Goal: Information Seeking & Learning: Learn about a topic

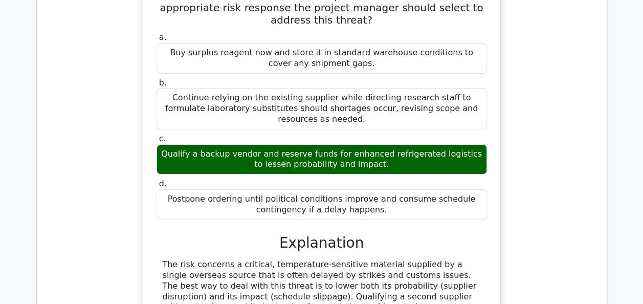
scroll to position [3850, 0]
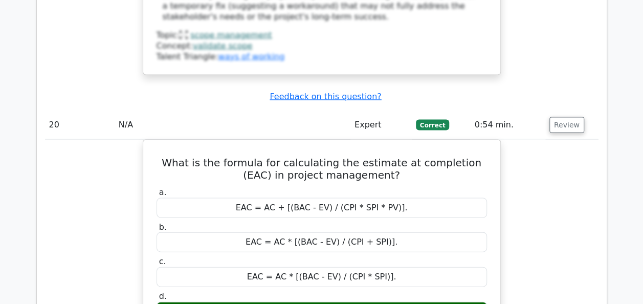
scroll to position [12533, 0]
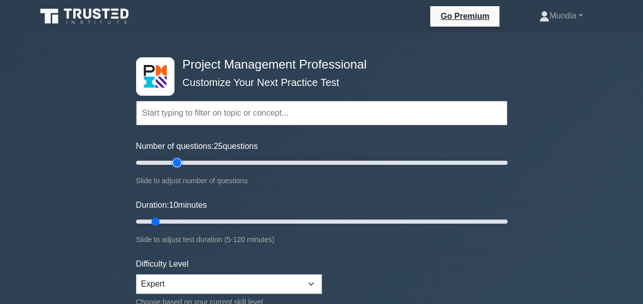
click at [176, 163] on input "Number of questions: 25 questions" at bounding box center [322, 163] width 372 height 12
type input "20"
click at [171, 163] on input "Number of questions: 20 questions" at bounding box center [322, 163] width 372 height 12
click at [188, 222] on input "Duration: 10 minutes" at bounding box center [322, 222] width 372 height 12
type input "25"
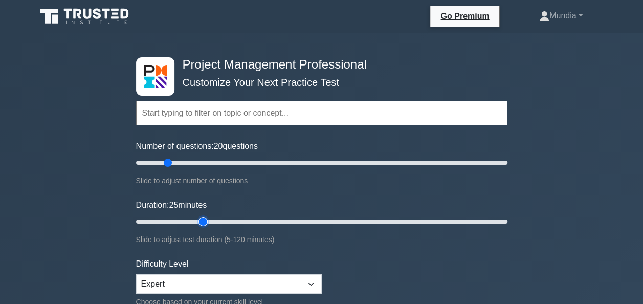
click at [198, 222] on input "Duration: 25 minutes" at bounding box center [322, 222] width 372 height 12
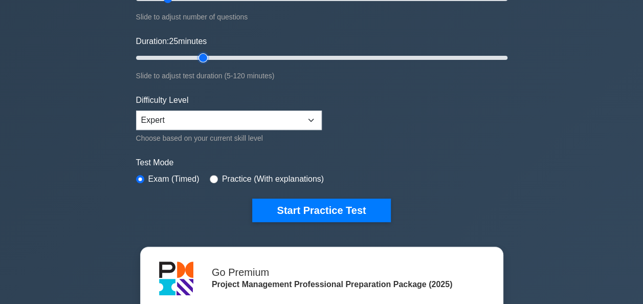
scroll to position [205, 0]
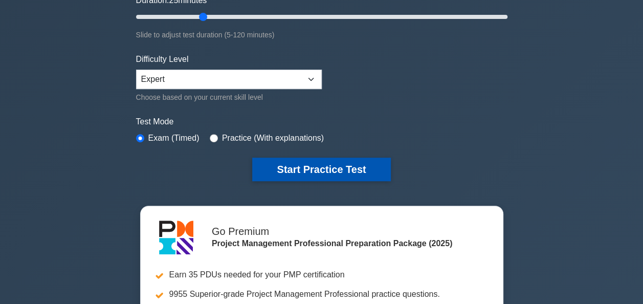
click at [320, 171] on button "Start Practice Test" at bounding box center [321, 170] width 138 height 24
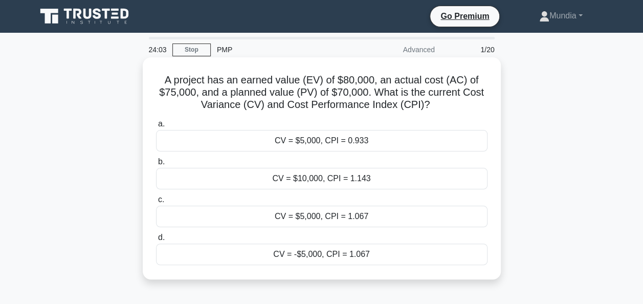
click at [323, 220] on div "CV = $5,000, CPI = 1.067" at bounding box center [322, 217] width 332 height 22
click at [156, 203] on input "c. CV = $5,000, CPI = 1.067" at bounding box center [156, 200] width 0 height 7
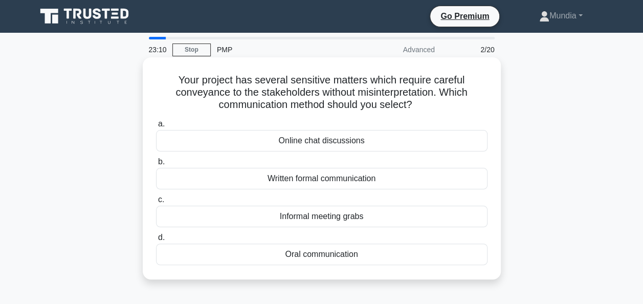
click at [329, 176] on div "Written formal communication" at bounding box center [322, 179] width 332 height 22
click at [156, 165] on input "b. Written formal communication" at bounding box center [156, 162] width 0 height 7
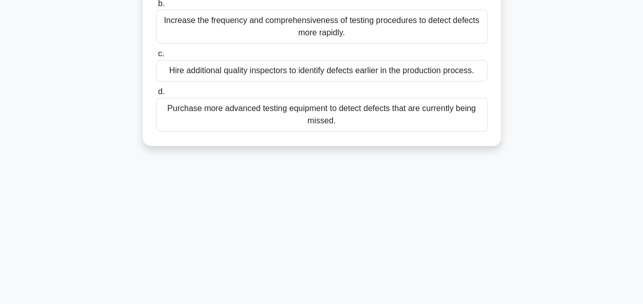
scroll to position [184, 0]
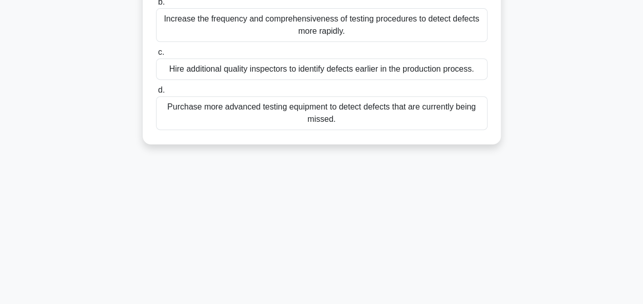
click at [317, 27] on div "Increase the frequency and comprehensiveness of testing procedures to detect de…" at bounding box center [322, 25] width 332 height 34
click at [156, 6] on input "b. Increase the frequency and comprehensiveness of testing procedures to detect…" at bounding box center [156, 2] width 0 height 7
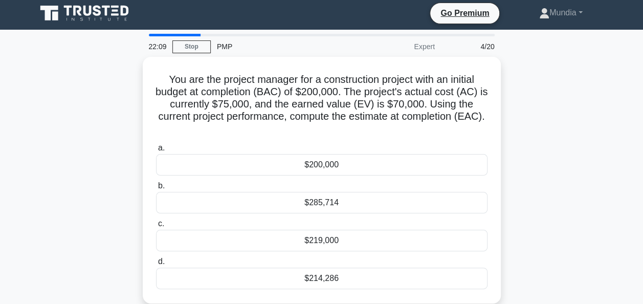
scroll to position [0, 0]
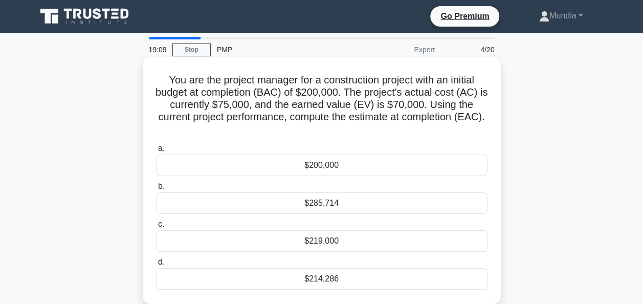
click at [327, 241] on div "$219,000" at bounding box center [322, 241] width 332 height 22
click at [156, 228] on input "c. $219,000" at bounding box center [156, 224] width 0 height 7
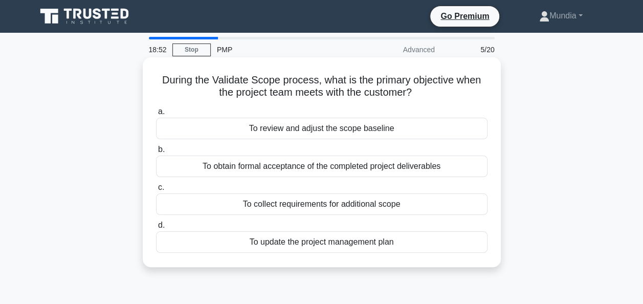
click at [317, 169] on div "To obtain formal acceptance of the completed project deliverables" at bounding box center [322, 167] width 332 height 22
click at [156, 153] on input "b. To obtain formal acceptance of the completed project deliverables" at bounding box center [156, 149] width 0 height 7
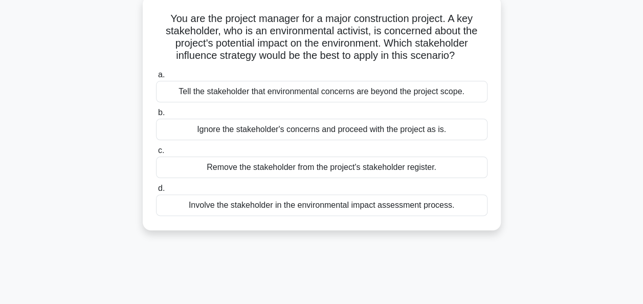
scroll to position [82, 0]
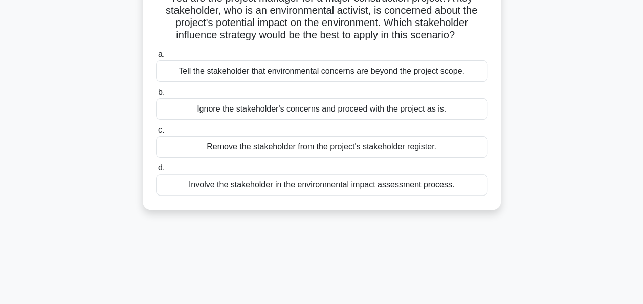
click at [304, 187] on div "Involve the stakeholder in the environmental impact assessment process." at bounding box center [322, 185] width 332 height 22
click at [156, 171] on input "d. Involve the stakeholder in the environmental impact assessment process." at bounding box center [156, 168] width 0 height 7
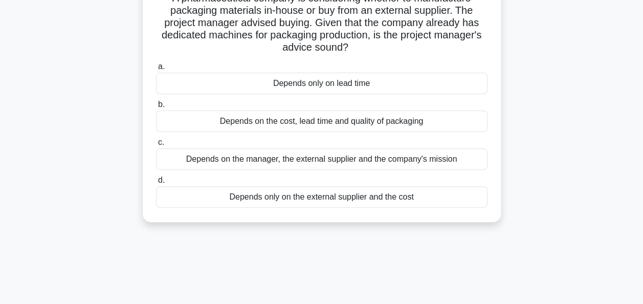
click at [294, 126] on div "Depends on the cost, lead time and quality of packaging" at bounding box center [322, 122] width 332 height 22
click at [156, 108] on input "b. Depends on the cost, lead time and quality of packaging" at bounding box center [156, 104] width 0 height 7
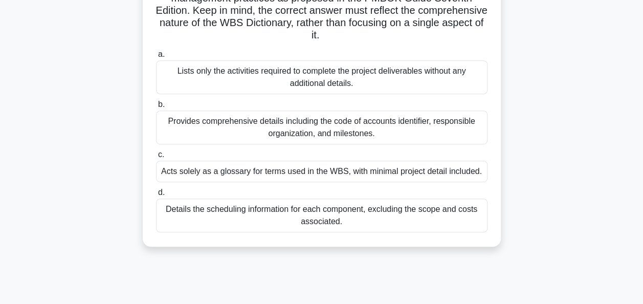
scroll to position [225, 0]
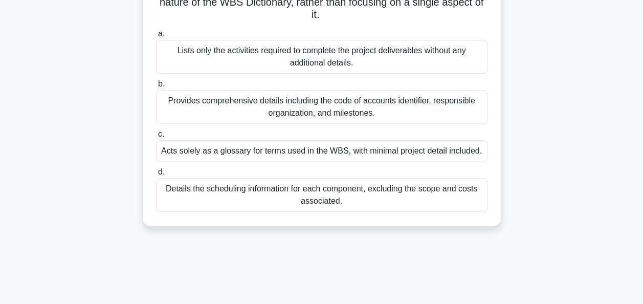
click at [327, 53] on div "Lists only the activities required to complete the project deliverables without…" at bounding box center [322, 57] width 332 height 34
click at [156, 37] on input "a. Lists only the activities required to complete the project deliverables with…" at bounding box center [156, 34] width 0 height 7
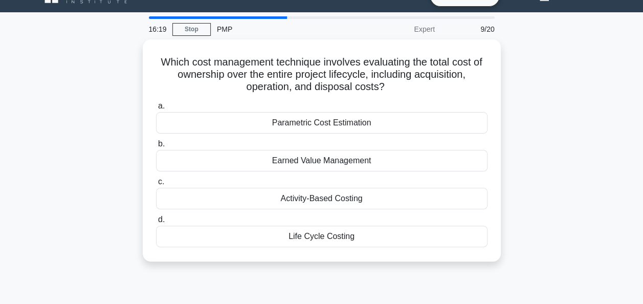
scroll to position [0, 0]
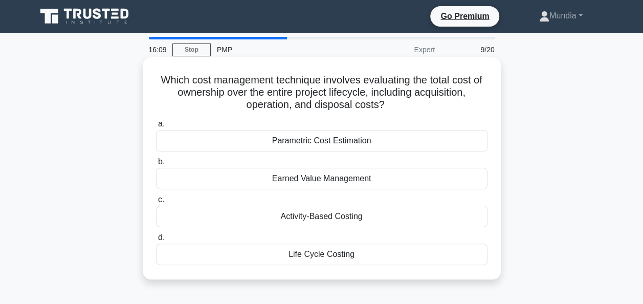
click at [330, 252] on div "Life Cycle Costing" at bounding box center [322, 255] width 332 height 22
click at [156, 241] on input "d. Life Cycle Costing" at bounding box center [156, 237] width 0 height 7
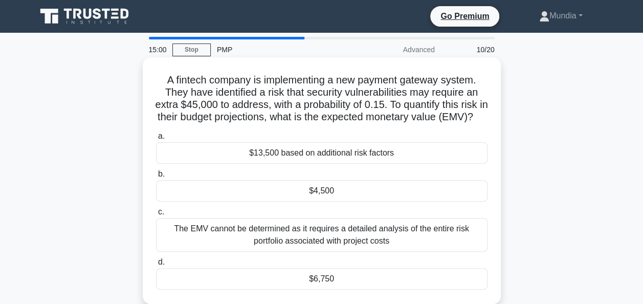
click at [318, 290] on div "$6,750" at bounding box center [322, 279] width 332 height 22
click at [156, 266] on input "d. $6,750" at bounding box center [156, 262] width 0 height 7
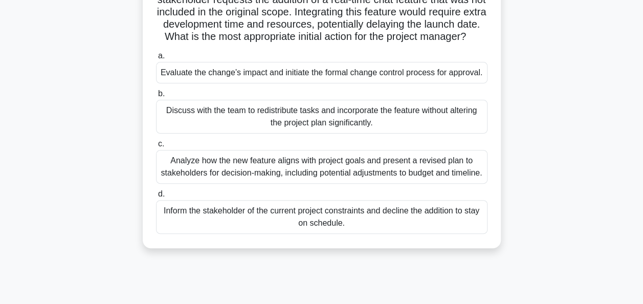
scroll to position [97, 0]
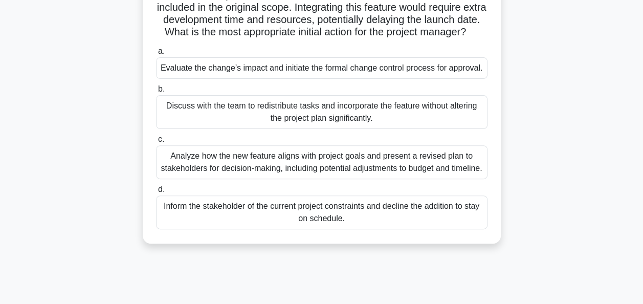
click at [418, 79] on div "Evaluate the change’s impact and initiate the formal change control process for…" at bounding box center [322, 68] width 332 height 22
click at [156, 55] on input "a. Evaluate the change’s impact and initiate the formal change control process …" at bounding box center [156, 51] width 0 height 7
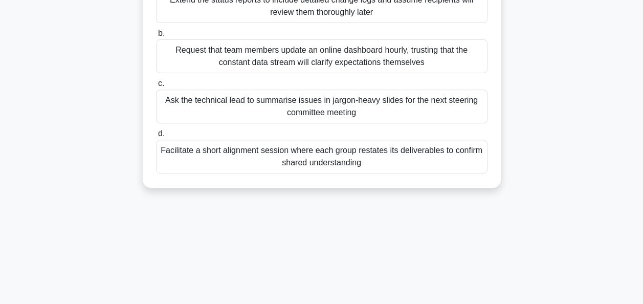
scroll to position [169, 0]
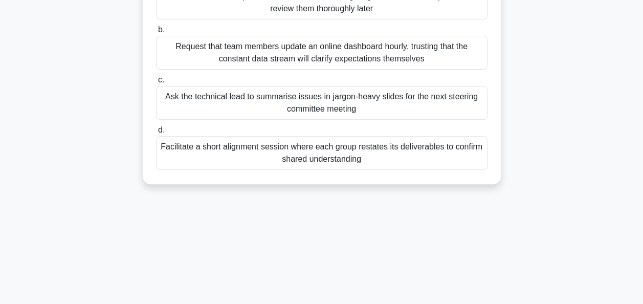
click at [320, 155] on div "Facilitate a short alignment session where each group restates its deliverables…" at bounding box center [322, 153] width 332 height 34
click at [156, 134] on input "d. Facilitate a short alignment session where each group restates its deliverab…" at bounding box center [156, 130] width 0 height 7
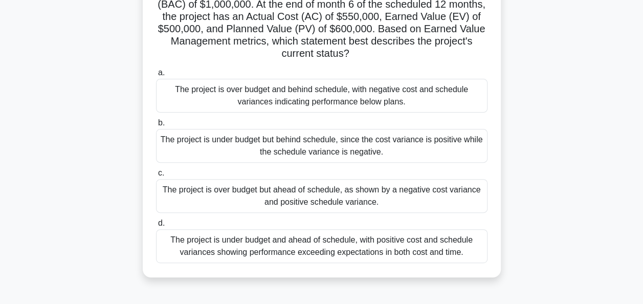
scroll to position [77, 0]
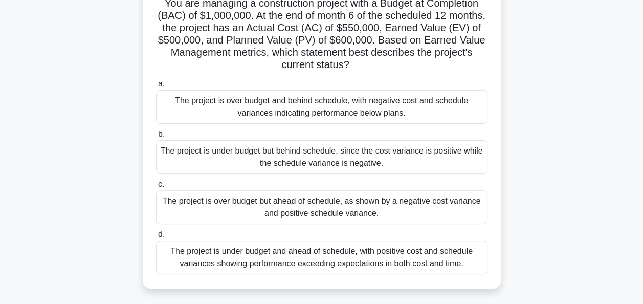
click at [360, 105] on div "The project is over budget and behind schedule, with negative cost and schedule…" at bounding box center [322, 107] width 332 height 34
click at [156, 88] on input "a. The project is over budget and behind schedule, with negative cost and sched…" at bounding box center [156, 84] width 0 height 7
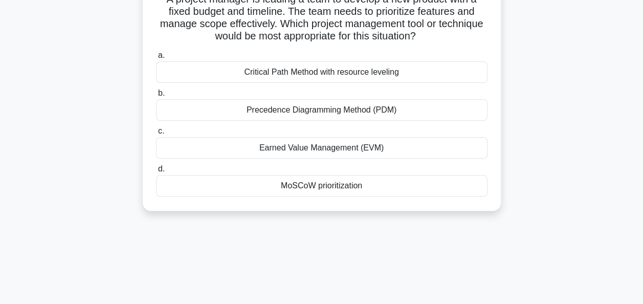
scroll to position [84, 0]
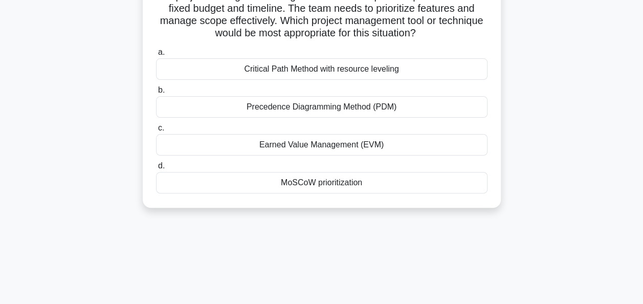
click at [321, 179] on div "MoSCoW prioritization" at bounding box center [322, 183] width 332 height 22
click at [156, 169] on input "d. MoSCoW prioritization" at bounding box center [156, 166] width 0 height 7
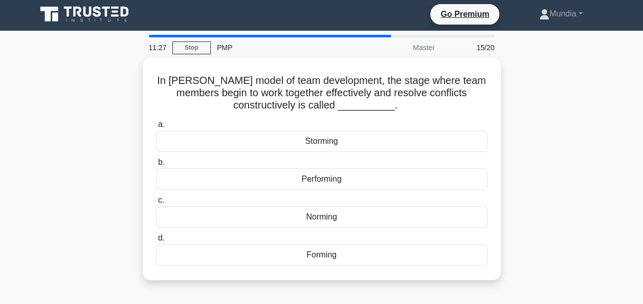
scroll to position [0, 0]
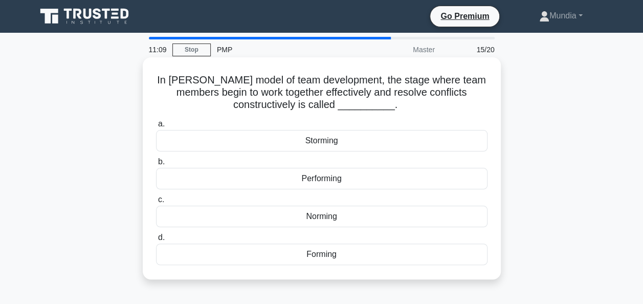
click at [327, 220] on div "Norming" at bounding box center [322, 217] width 332 height 22
click at [156, 203] on input "c. Norming" at bounding box center [156, 200] width 0 height 7
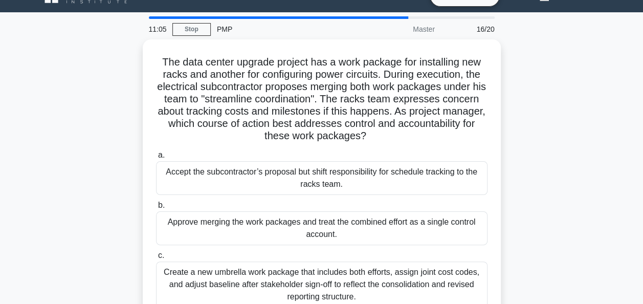
scroll to position [41, 0]
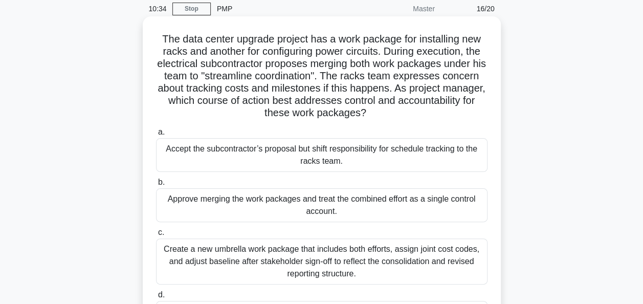
drag, startPoint x: 327, startPoint y: 220, endPoint x: 335, endPoint y: 240, distance: 21.8
click at [335, 240] on div "a. Accept the subcontractor’s proposal but shift responsibility for schedule tr…" at bounding box center [322, 230] width 344 height 213
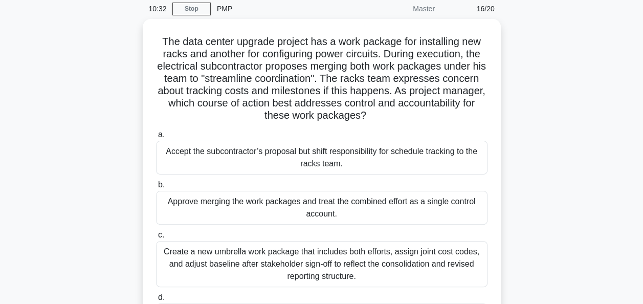
click at [577, 123] on div "The data center upgrade project has a work package for installing new racks and…" at bounding box center [322, 191] width 584 height 345
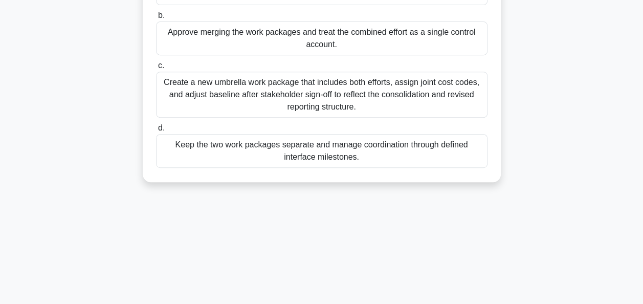
scroll to position [211, 0]
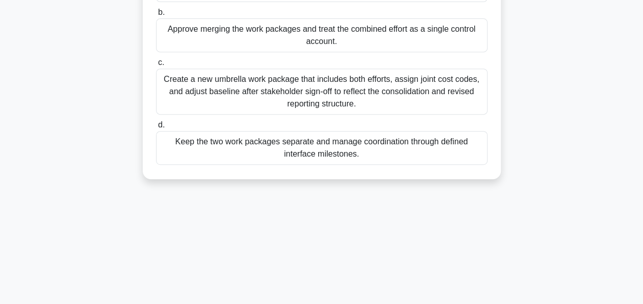
click at [323, 141] on div "Keep the two work packages separate and manage coordination through defined int…" at bounding box center [322, 148] width 332 height 34
click at [156, 128] on input "d. Keep the two work packages separate and manage coordination through defined …" at bounding box center [156, 125] width 0 height 7
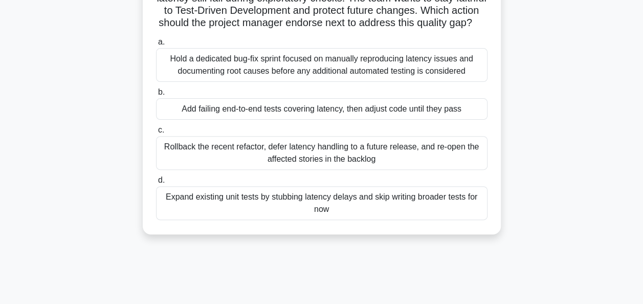
scroll to position [111, 0]
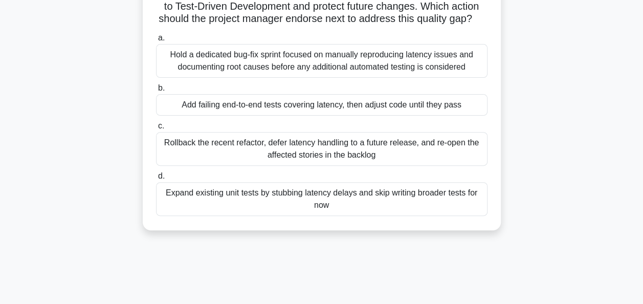
click at [292, 116] on div "Add failing end-to-end tests covering latency, then adjust code until they pass" at bounding box center [322, 105] width 332 height 22
click at [156, 92] on input "b. Add failing end-to-end tests covering latency, then adjust code until they p…" at bounding box center [156, 88] width 0 height 7
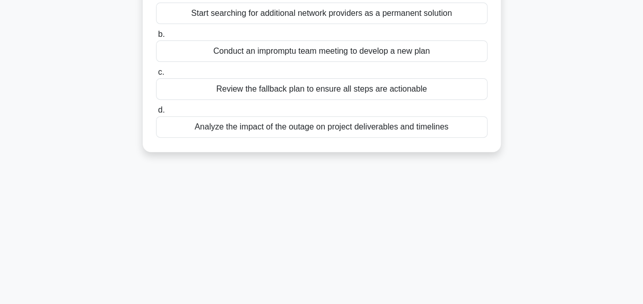
scroll to position [143, 0]
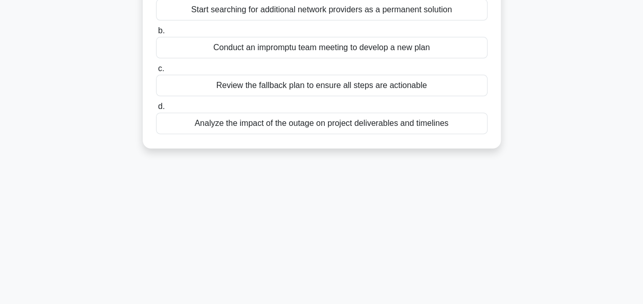
click at [373, 83] on div "Review the fallback plan to ensure all steps are actionable" at bounding box center [322, 86] width 332 height 22
click at [156, 72] on input "c. Review the fallback plan to ensure all steps are actionable" at bounding box center [156, 69] width 0 height 7
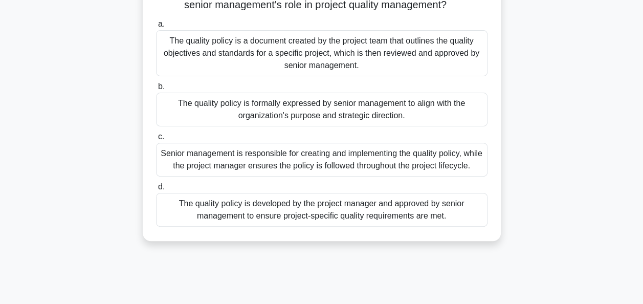
scroll to position [100, 0]
click at [369, 52] on div "The quality policy is a document created by the project team that outlines the …" at bounding box center [322, 53] width 332 height 46
click at [156, 27] on input "a. The quality policy is a document created by the project team that outlines t…" at bounding box center [156, 23] width 0 height 7
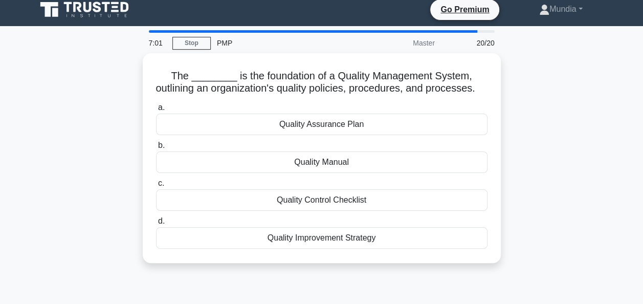
scroll to position [0, 0]
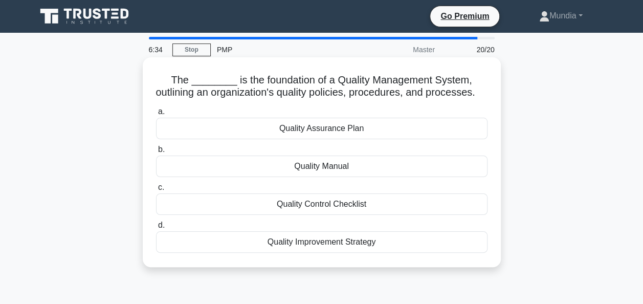
click at [339, 139] on div "Quality Assurance Plan" at bounding box center [322, 129] width 332 height 22
click at [156, 115] on input "a. Quality Assurance Plan" at bounding box center [156, 112] width 0 height 7
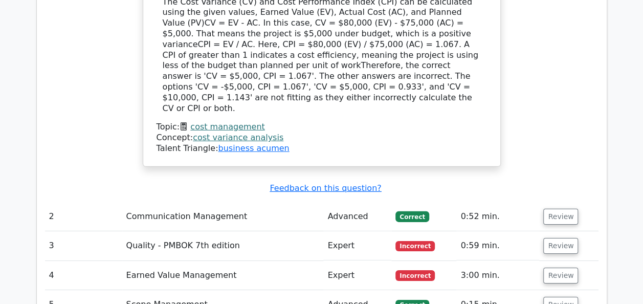
scroll to position [1495, 0]
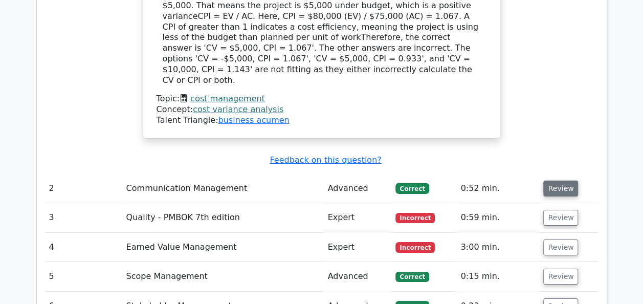
click at [564, 181] on button "Review" at bounding box center [561, 189] width 35 height 16
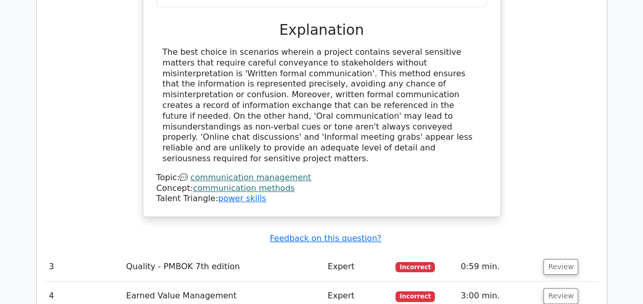
scroll to position [1904, 0]
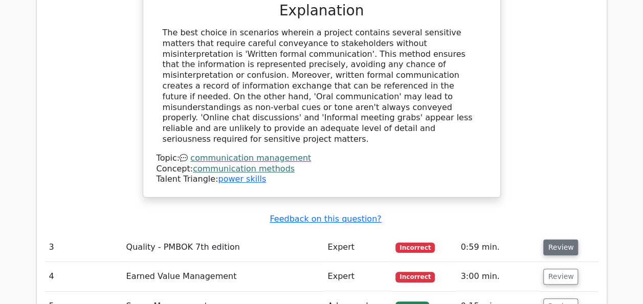
click at [558, 240] on button "Review" at bounding box center [561, 248] width 35 height 16
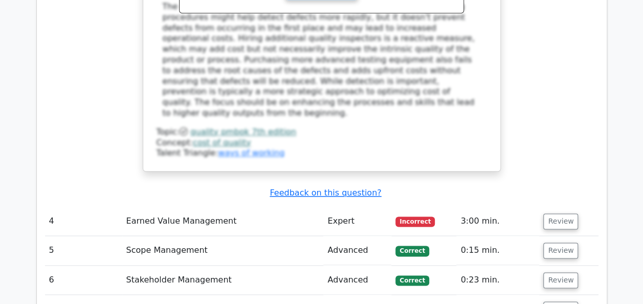
scroll to position [2560, 0]
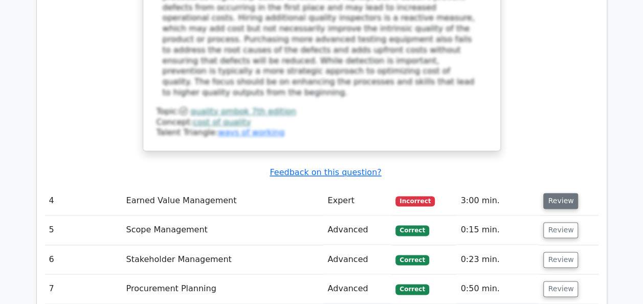
click at [562, 193] on button "Review" at bounding box center [561, 201] width 35 height 16
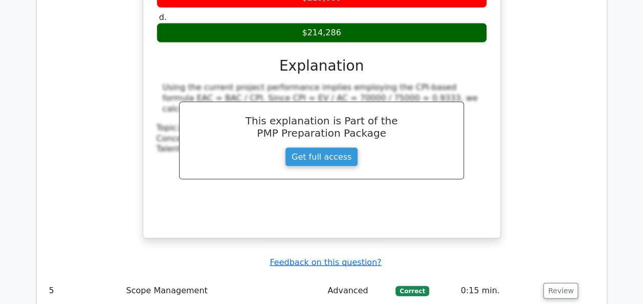
scroll to position [2969, 0]
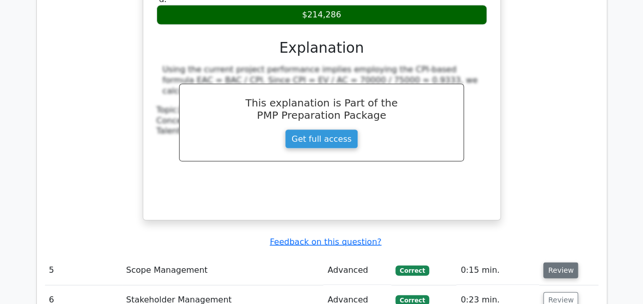
click at [564, 263] on button "Review" at bounding box center [561, 271] width 35 height 16
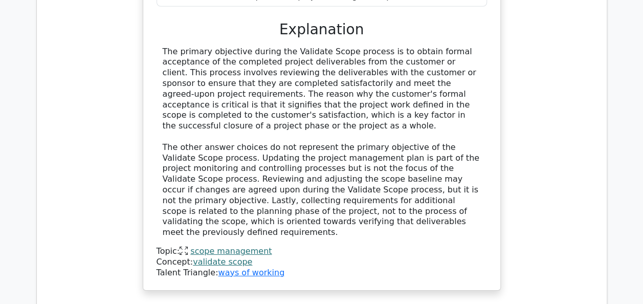
scroll to position [3461, 0]
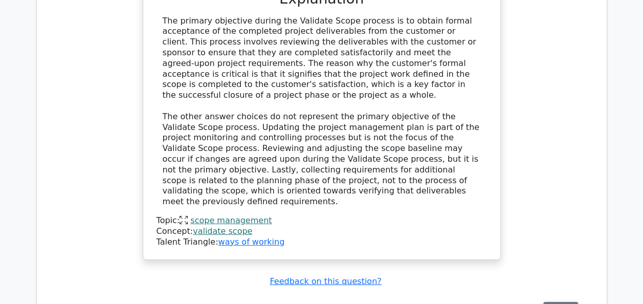
click at [563, 302] on button "Review" at bounding box center [561, 310] width 35 height 16
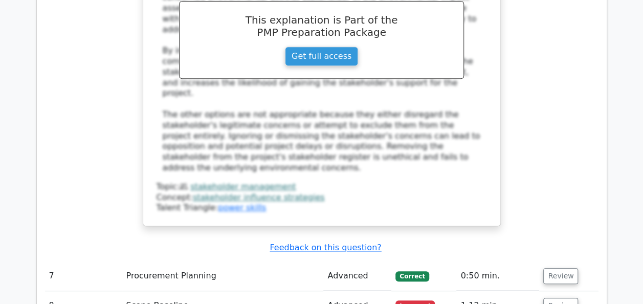
scroll to position [4075, 0]
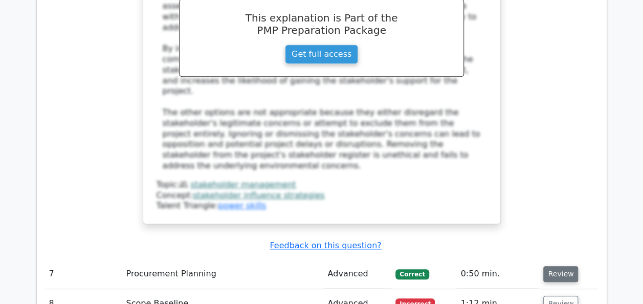
click at [556, 266] on button "Review" at bounding box center [561, 274] width 35 height 16
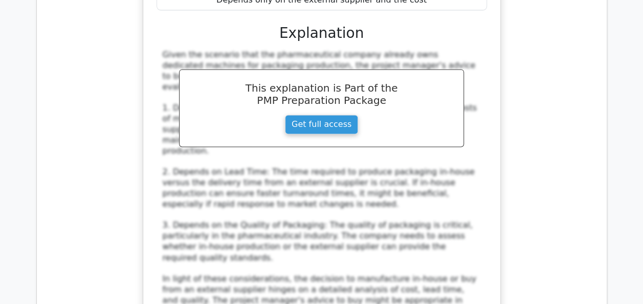
scroll to position [4587, 0]
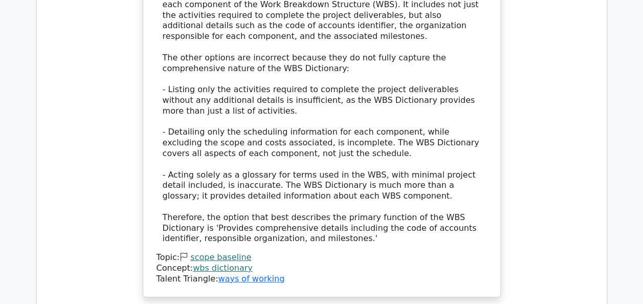
scroll to position [5508, 0]
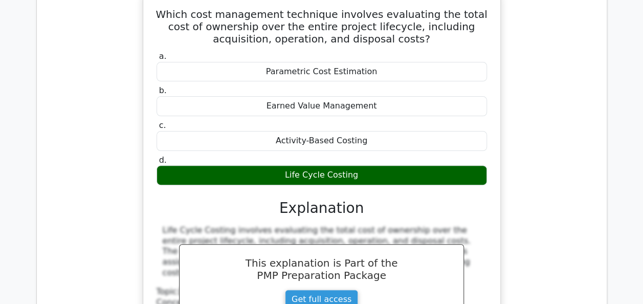
scroll to position [5877, 0]
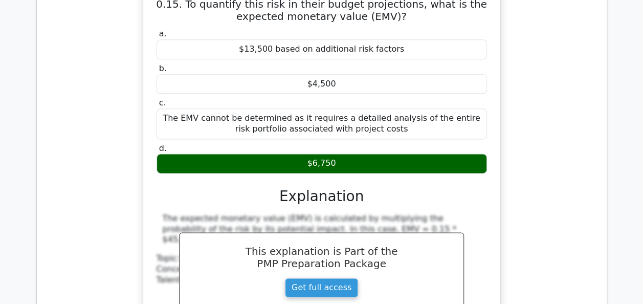
scroll to position [6409, 0]
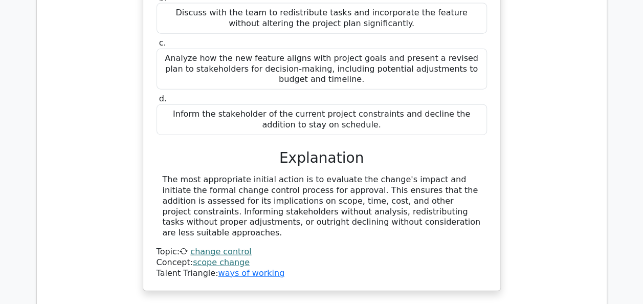
scroll to position [6962, 0]
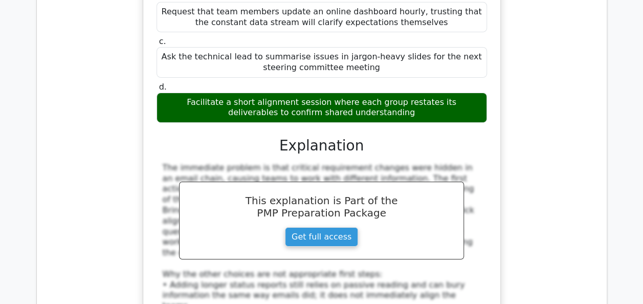
scroll to position [7474, 0]
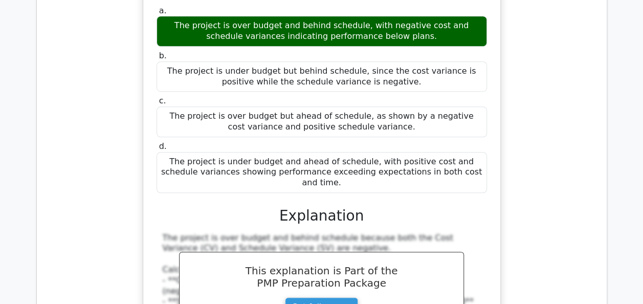
scroll to position [8048, 0]
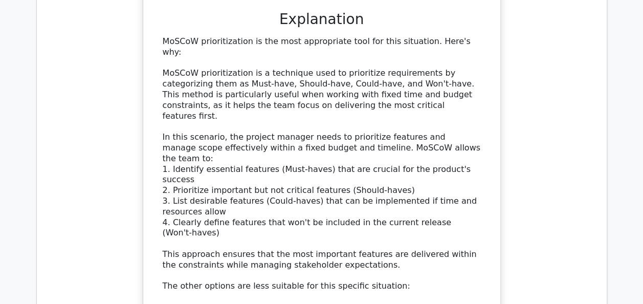
scroll to position [8744, 0]
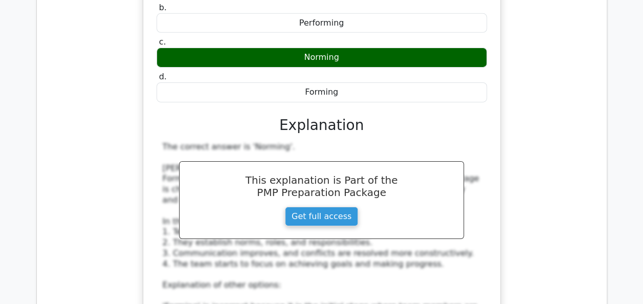
scroll to position [9399, 0]
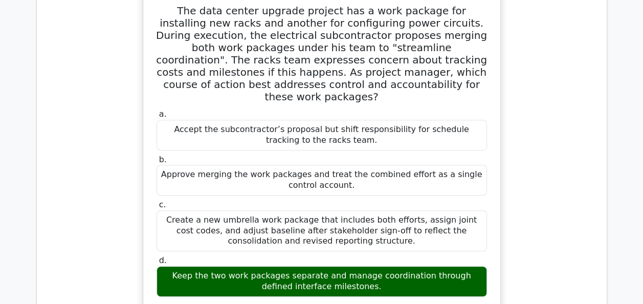
scroll to position [9931, 0]
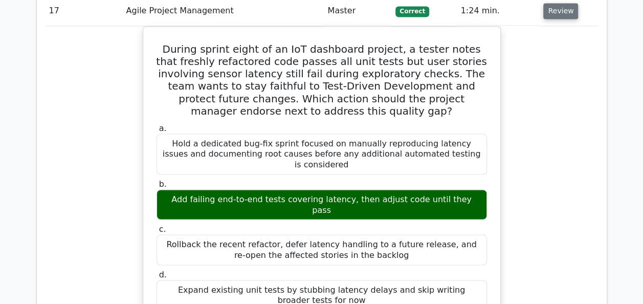
scroll to position [10546, 0]
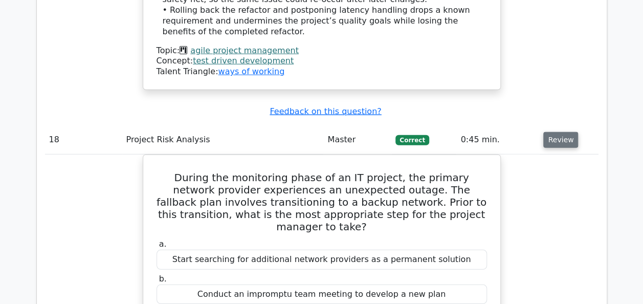
scroll to position [11017, 0]
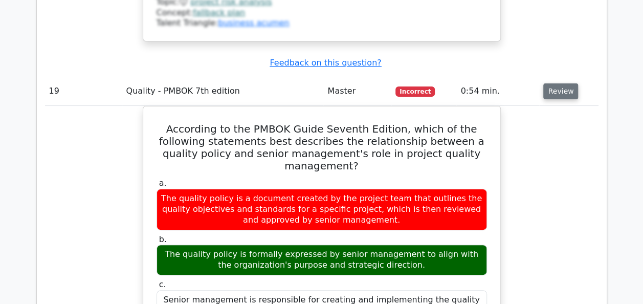
scroll to position [11652, 0]
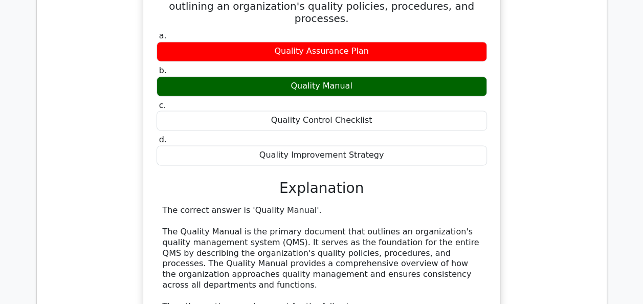
scroll to position [12430, 0]
